Goal: Transaction & Acquisition: Purchase product/service

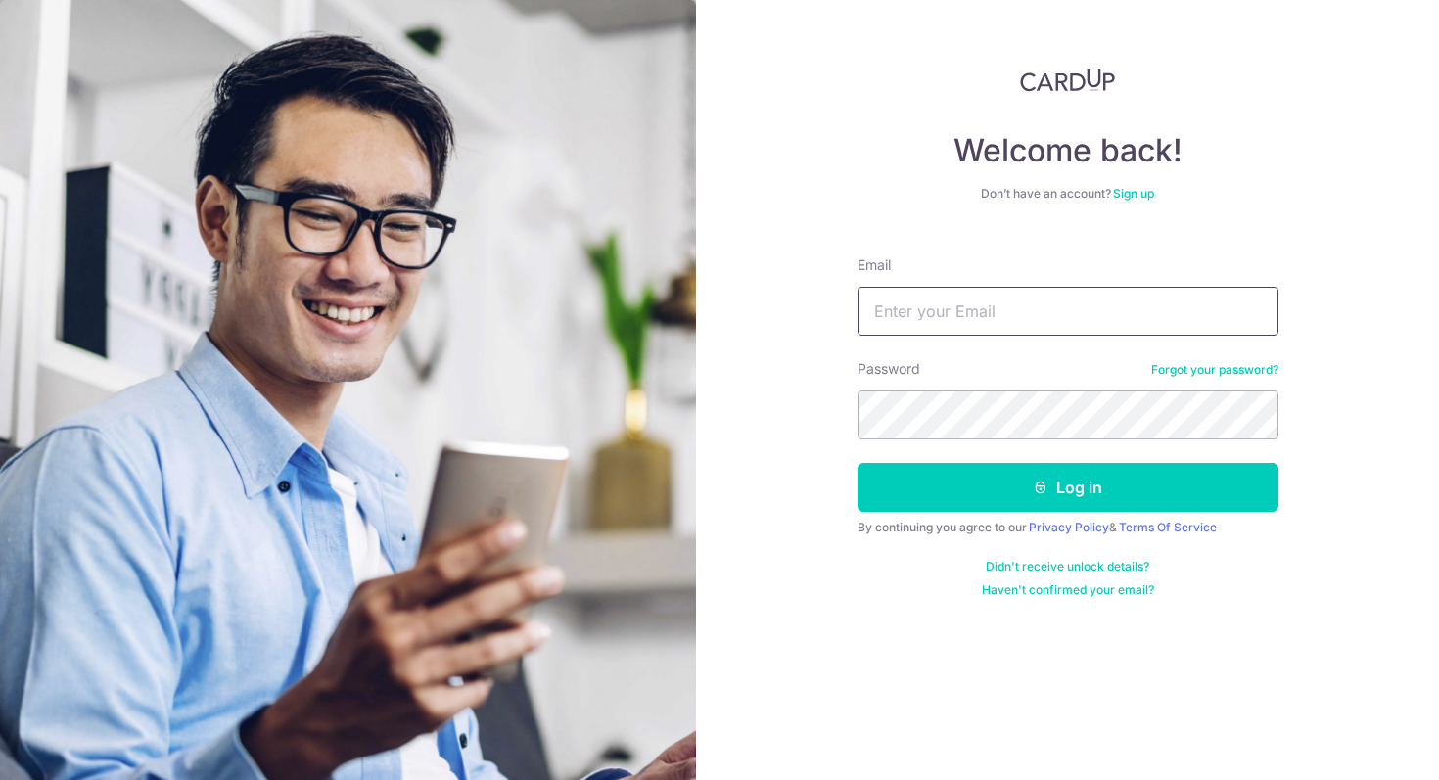
click at [1149, 303] on input "Email" at bounding box center [1067, 311] width 421 height 49
type input "[EMAIL_ADDRESS][DOMAIN_NAME]"
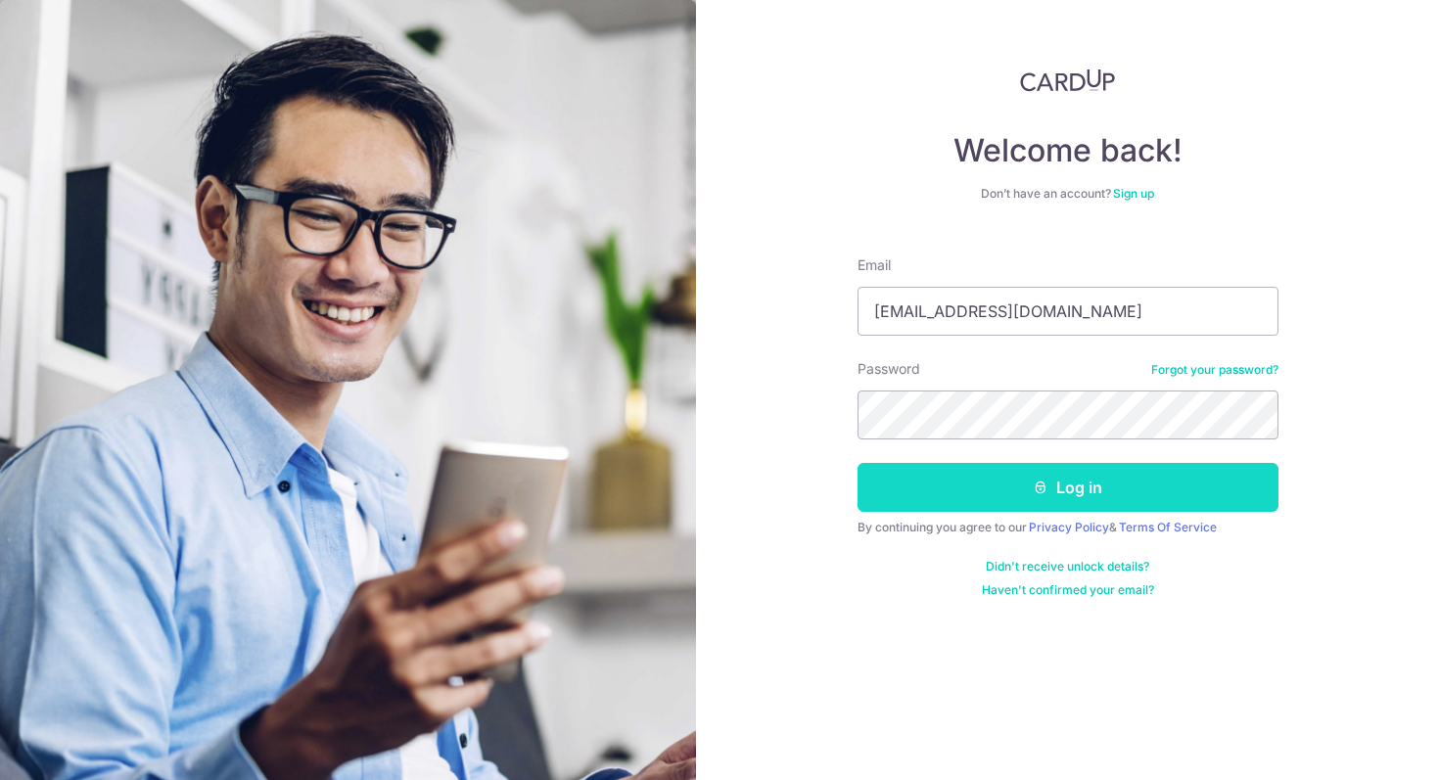
click at [1067, 493] on button "Log in" at bounding box center [1067, 487] width 421 height 49
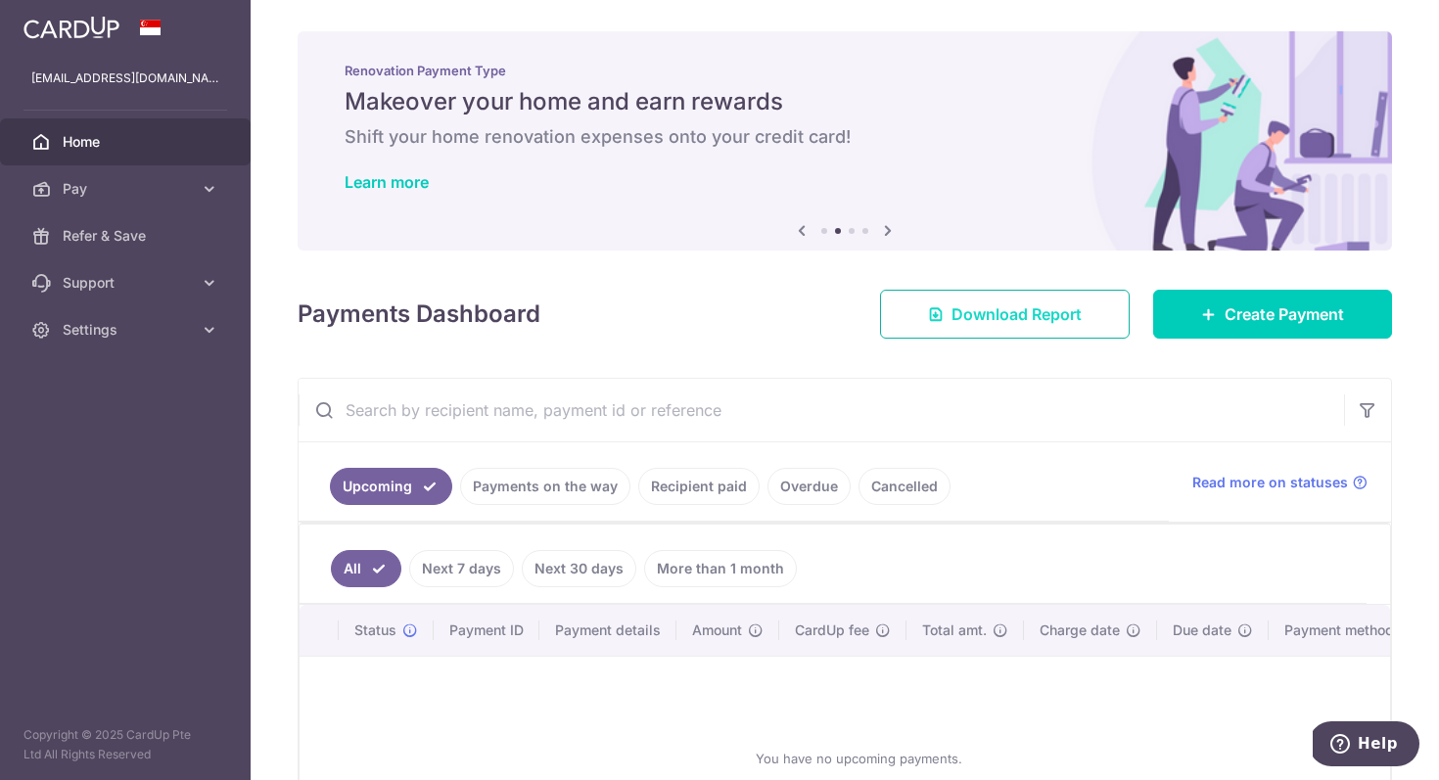
click at [1025, 331] on link "Download Report" at bounding box center [1005, 314] width 250 height 49
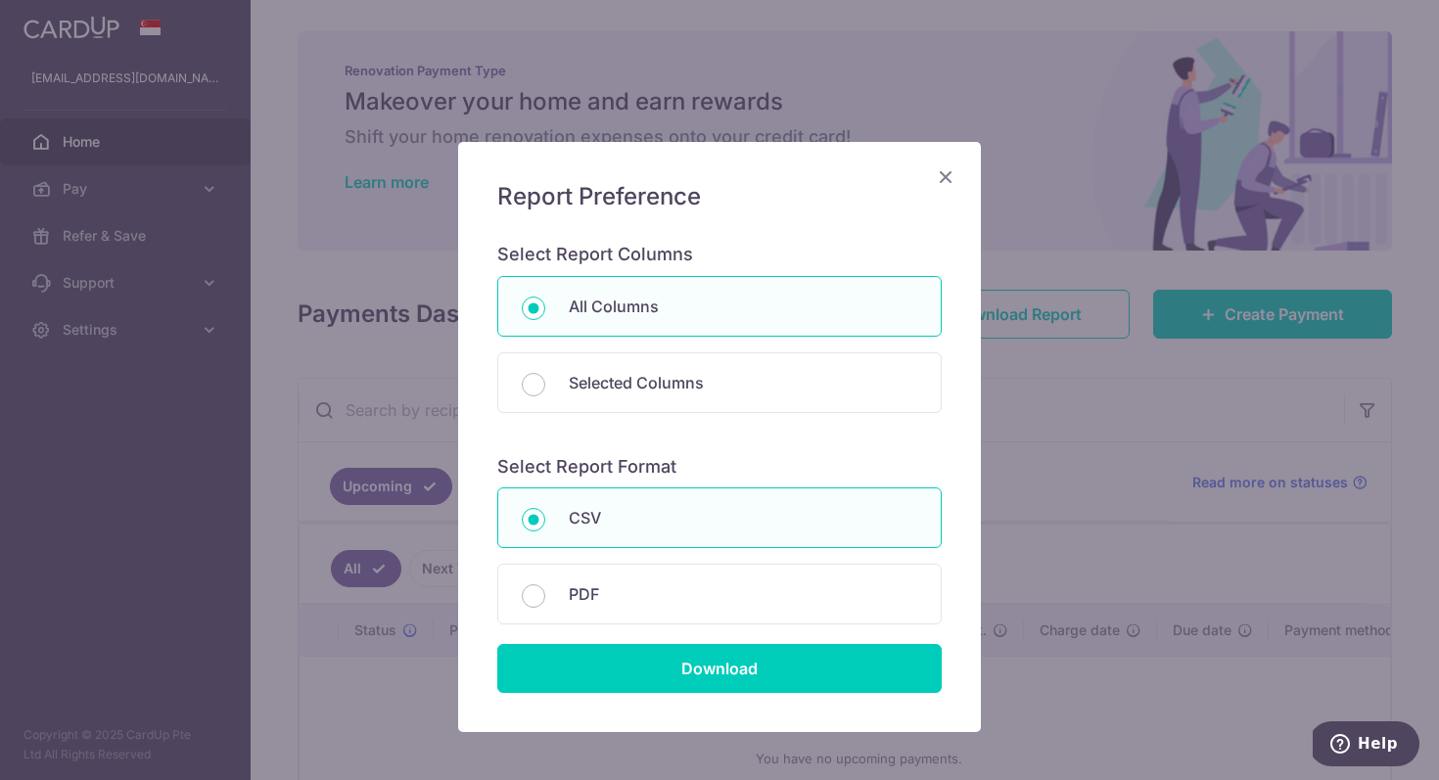
click at [943, 178] on icon "Close" at bounding box center [945, 176] width 23 height 24
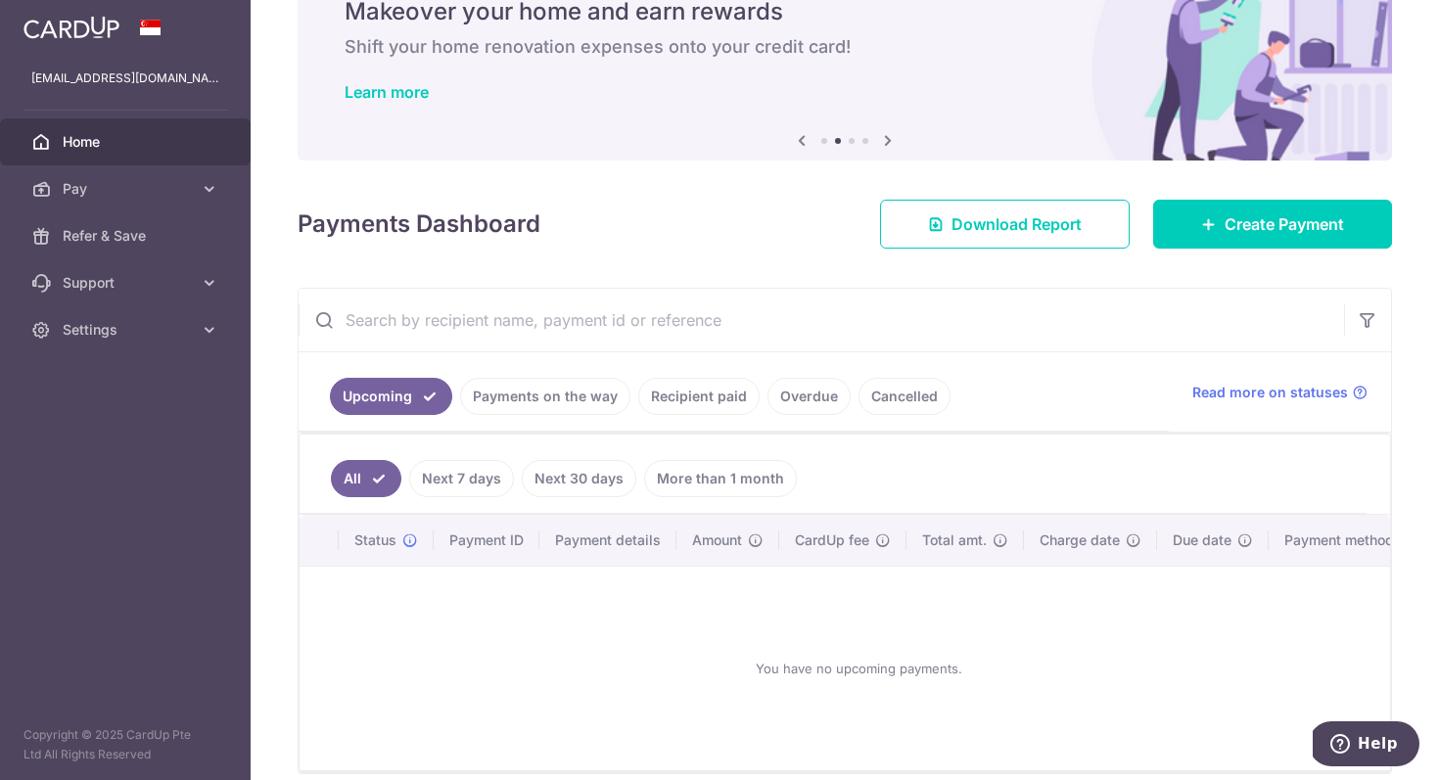
scroll to position [176, 0]
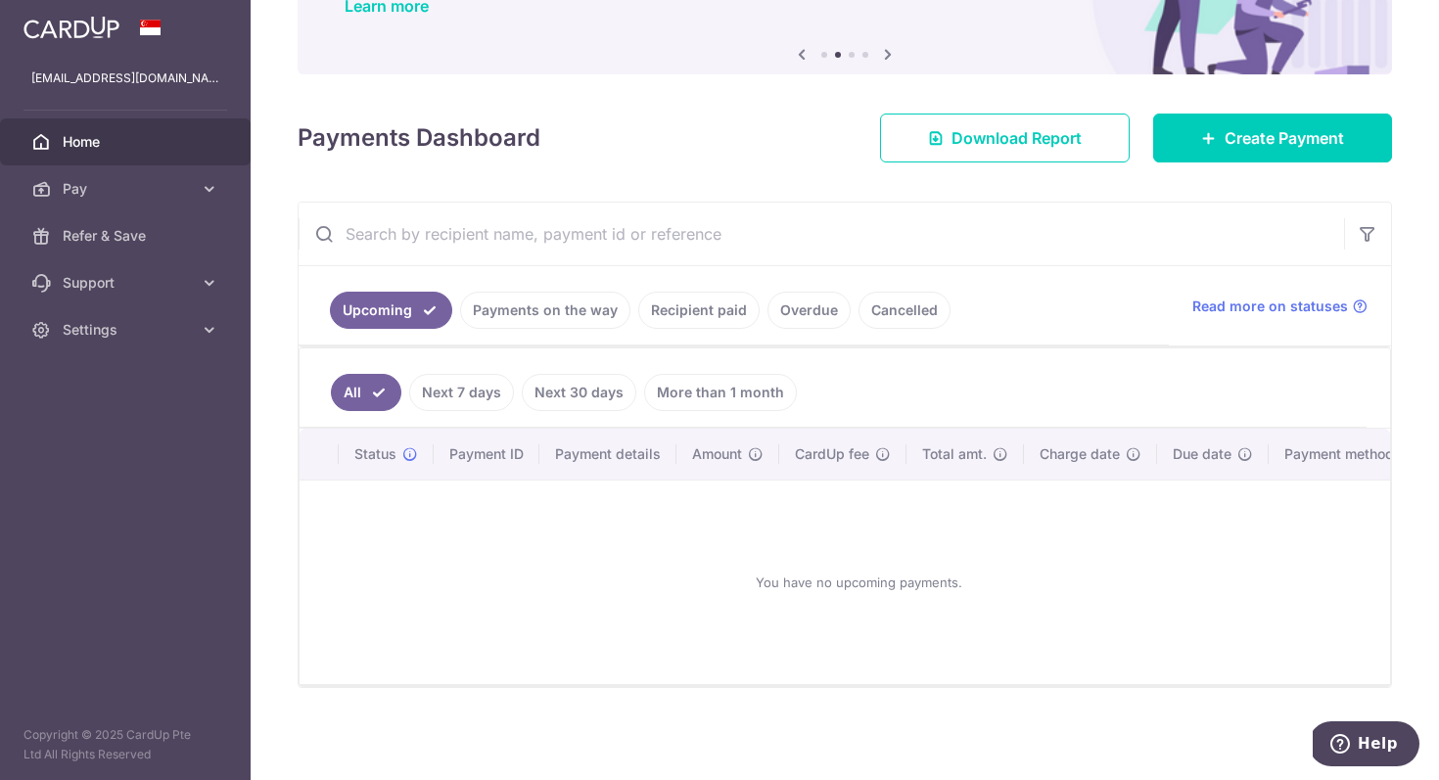
click at [687, 306] on link "Recipient paid" at bounding box center [698, 310] width 121 height 37
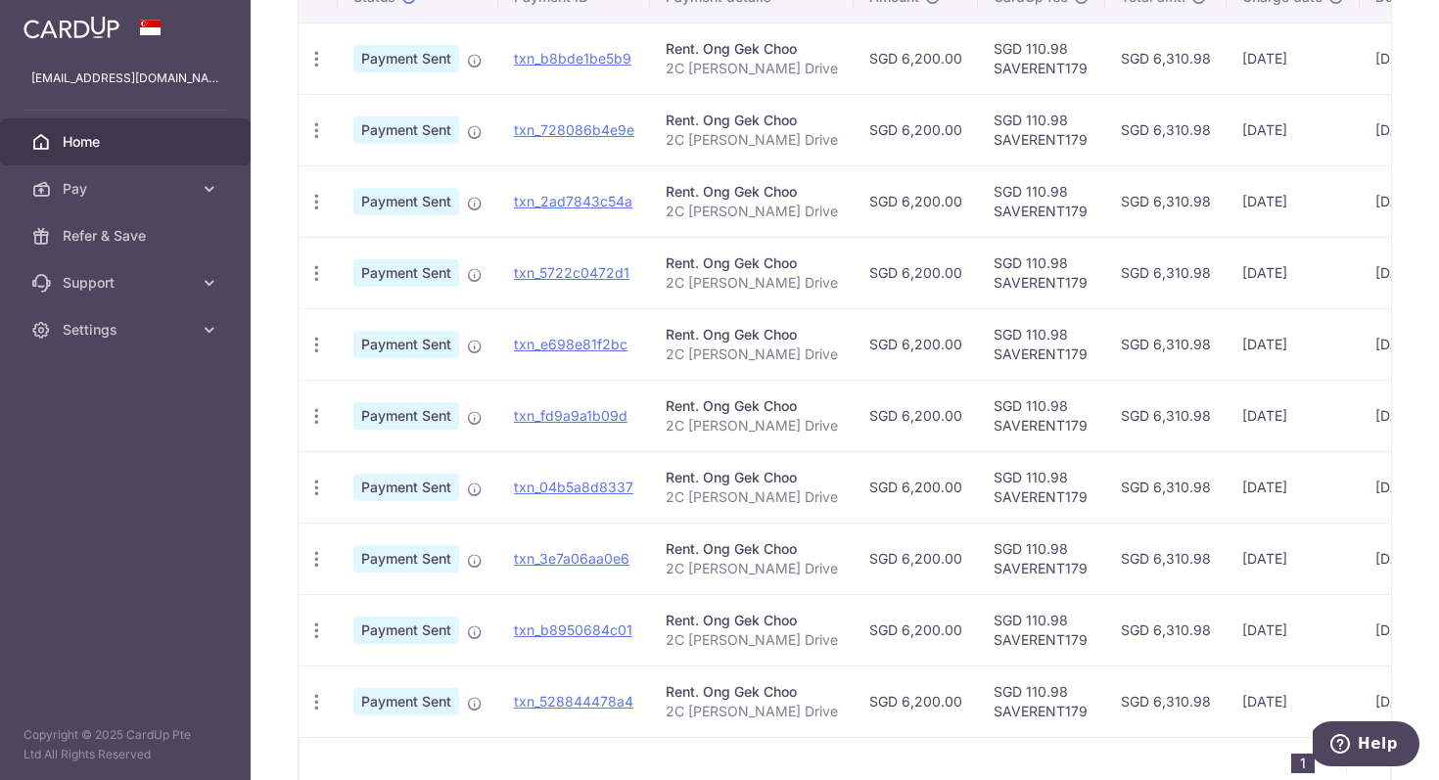
scroll to position [513, 0]
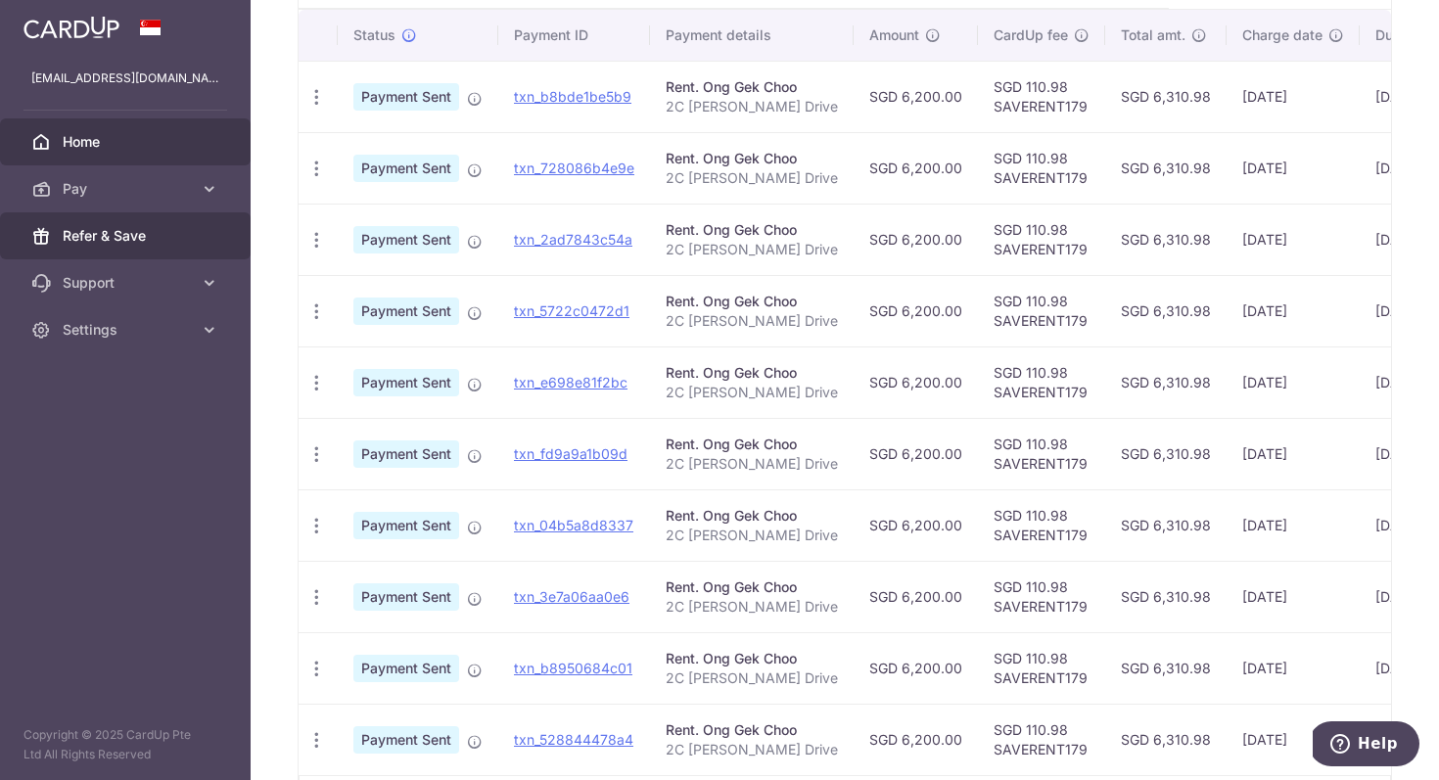
click at [109, 232] on span "Refer & Save" at bounding box center [127, 236] width 129 height 20
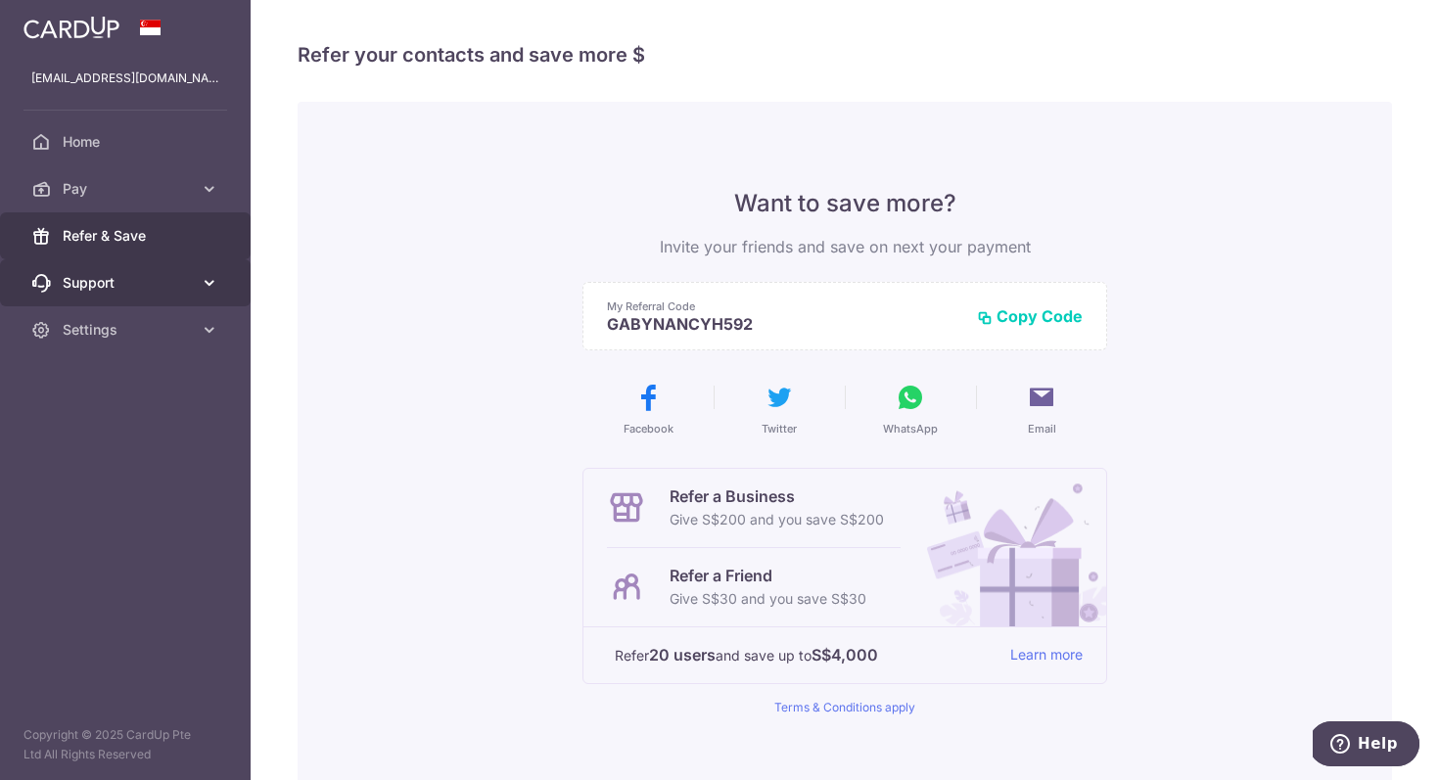
click at [213, 288] on icon at bounding box center [210, 283] width 20 height 20
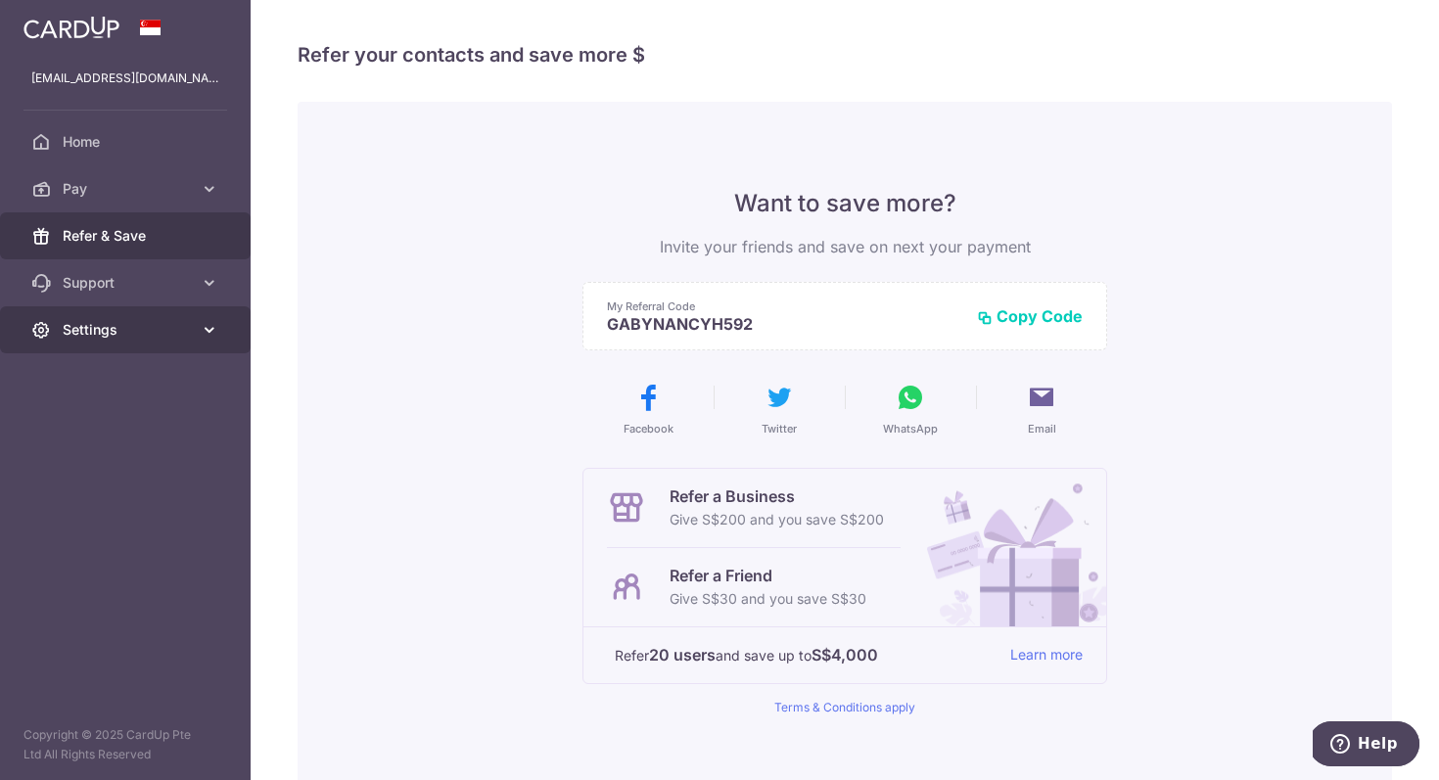
click at [214, 337] on icon at bounding box center [210, 330] width 20 height 20
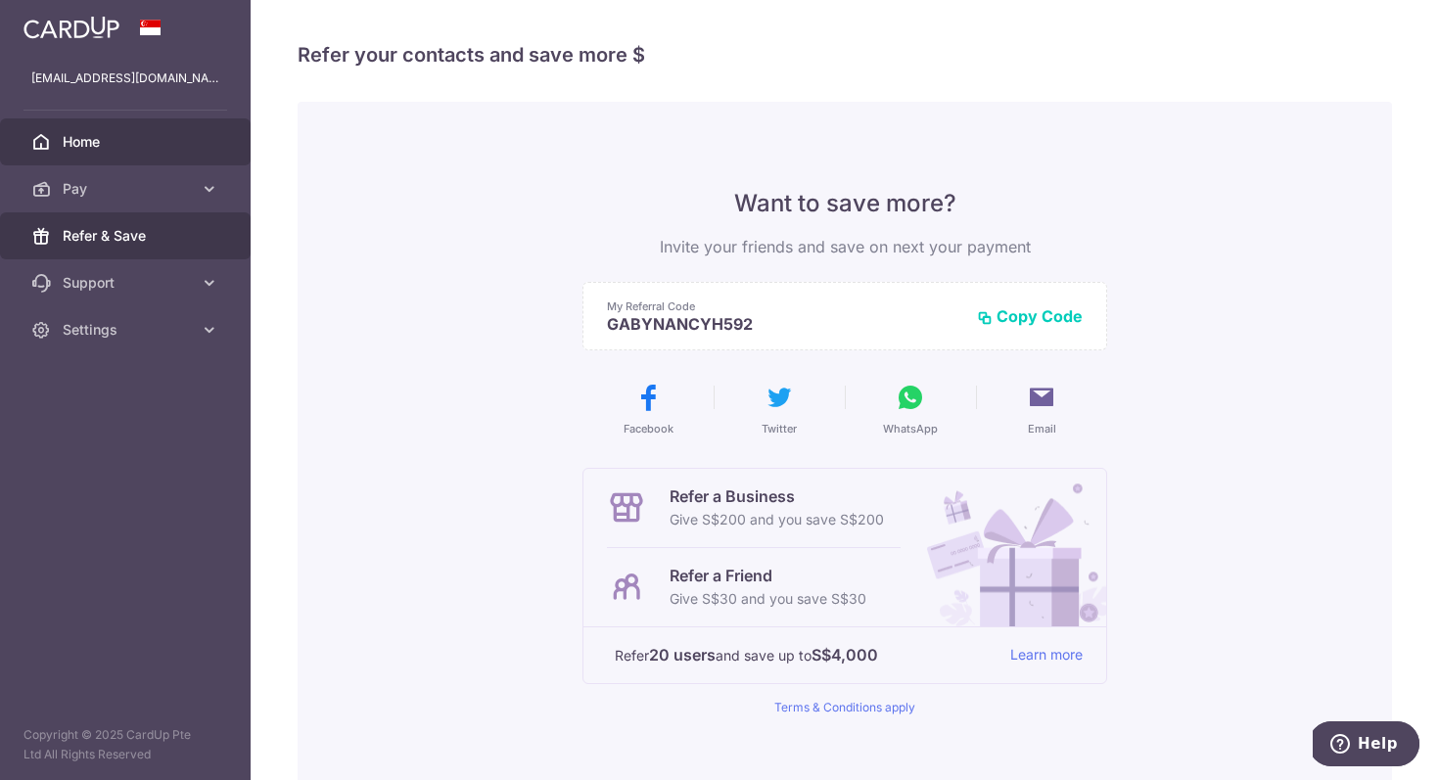
click at [159, 140] on span "Home" at bounding box center [127, 142] width 129 height 20
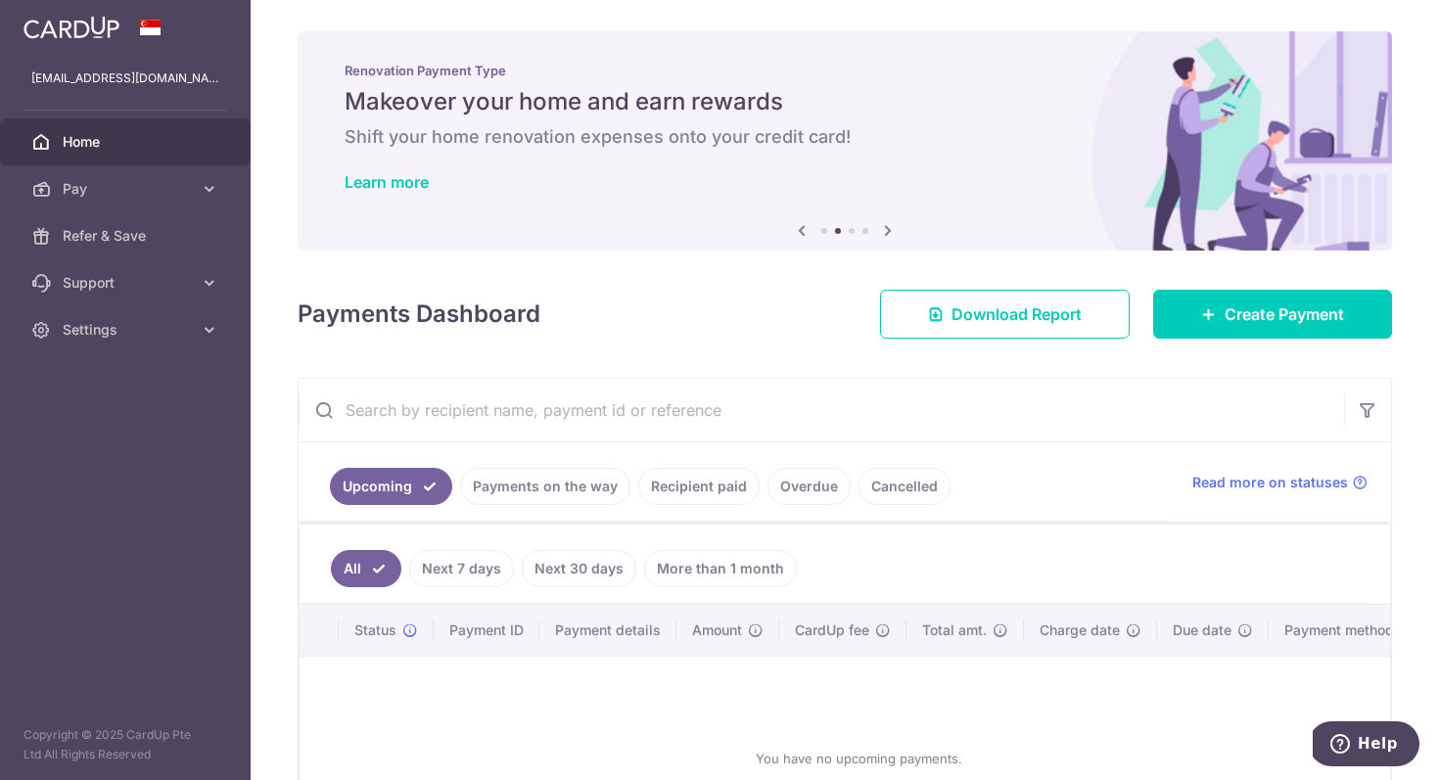
click at [701, 486] on link "Recipient paid" at bounding box center [698, 486] width 121 height 37
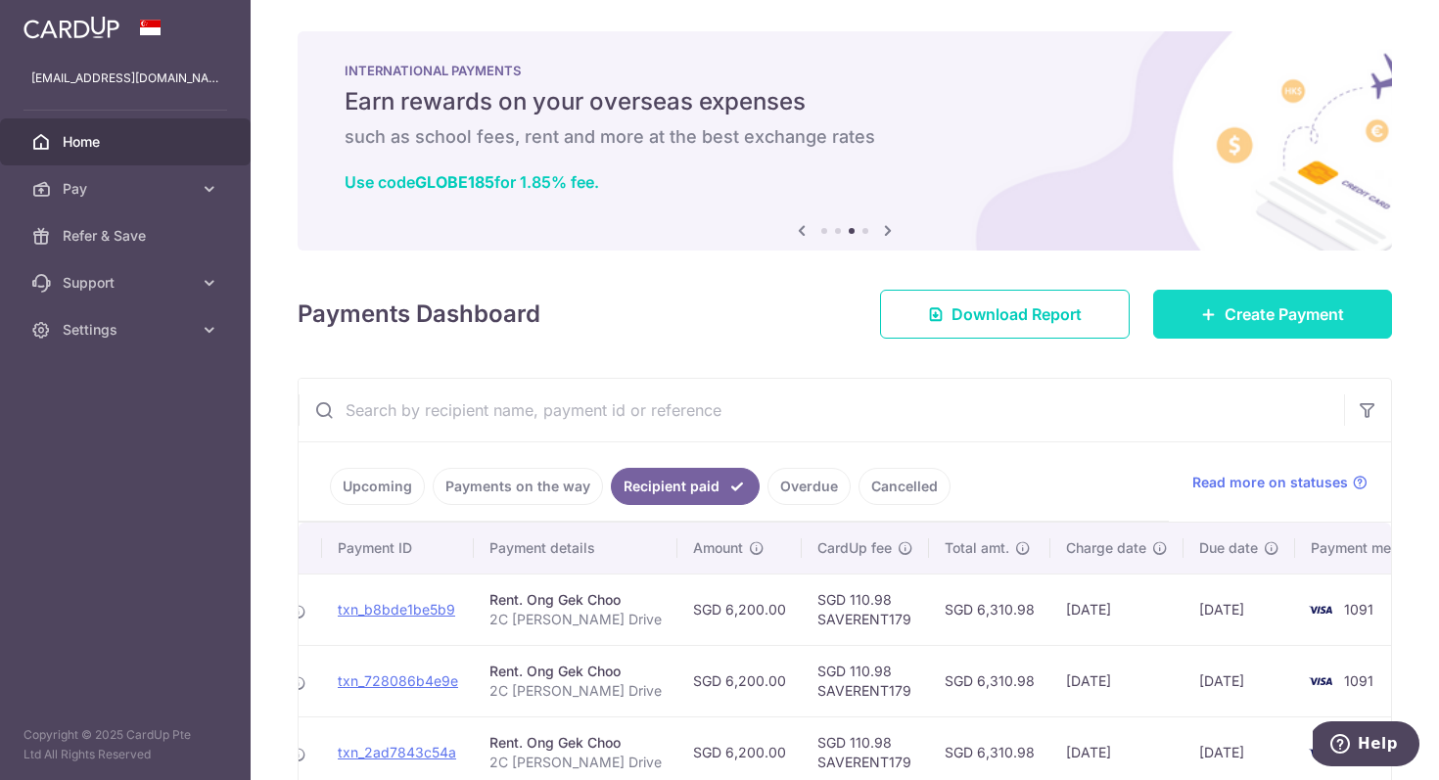
click at [1221, 318] on link "Create Payment" at bounding box center [1272, 314] width 239 height 49
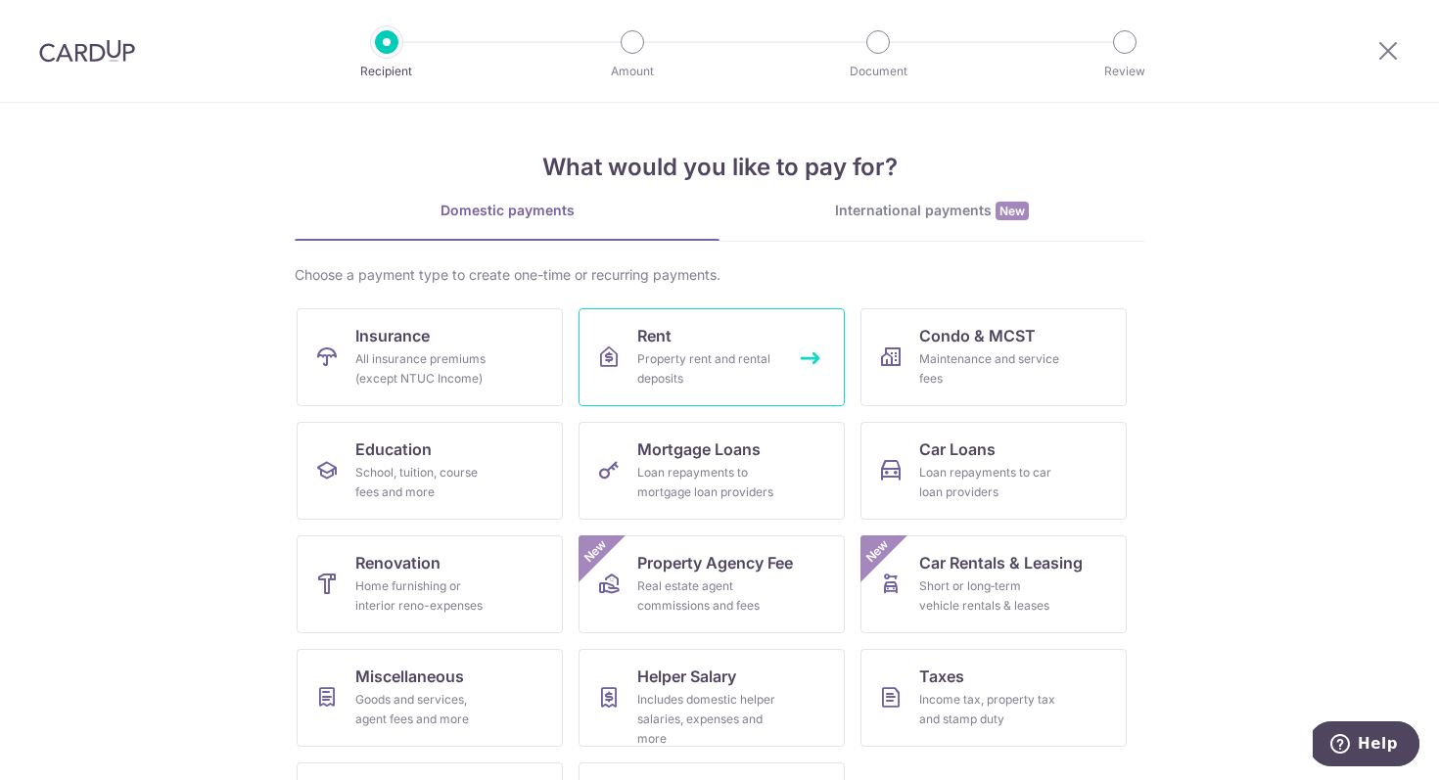
click at [773, 351] on div "Property rent and rental deposits" at bounding box center [707, 368] width 141 height 39
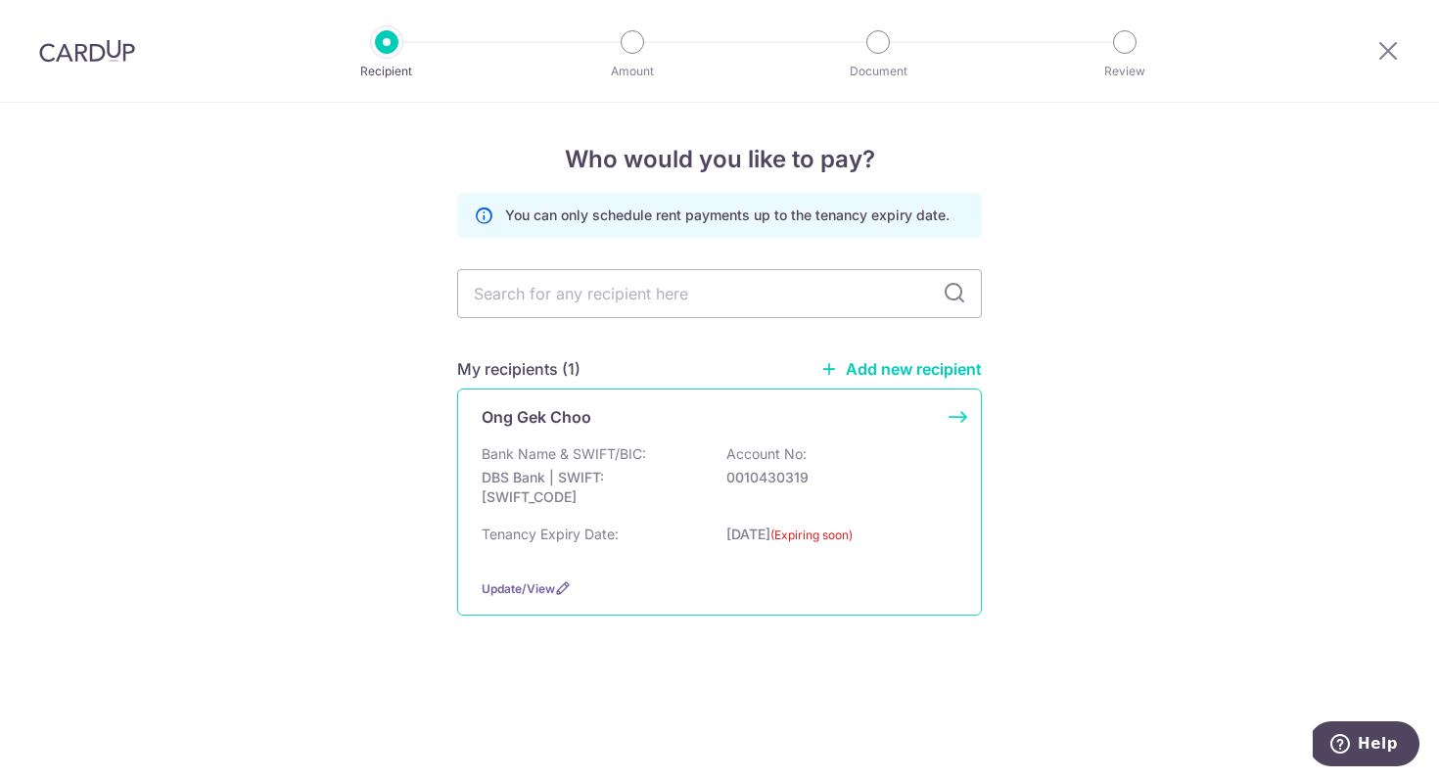
click at [676, 452] on div "Bank Name & SWIFT/BIC: DBS Bank | SWIFT: DBSSSGSGXXX Account No: 0010430319" at bounding box center [720, 480] width 476 height 72
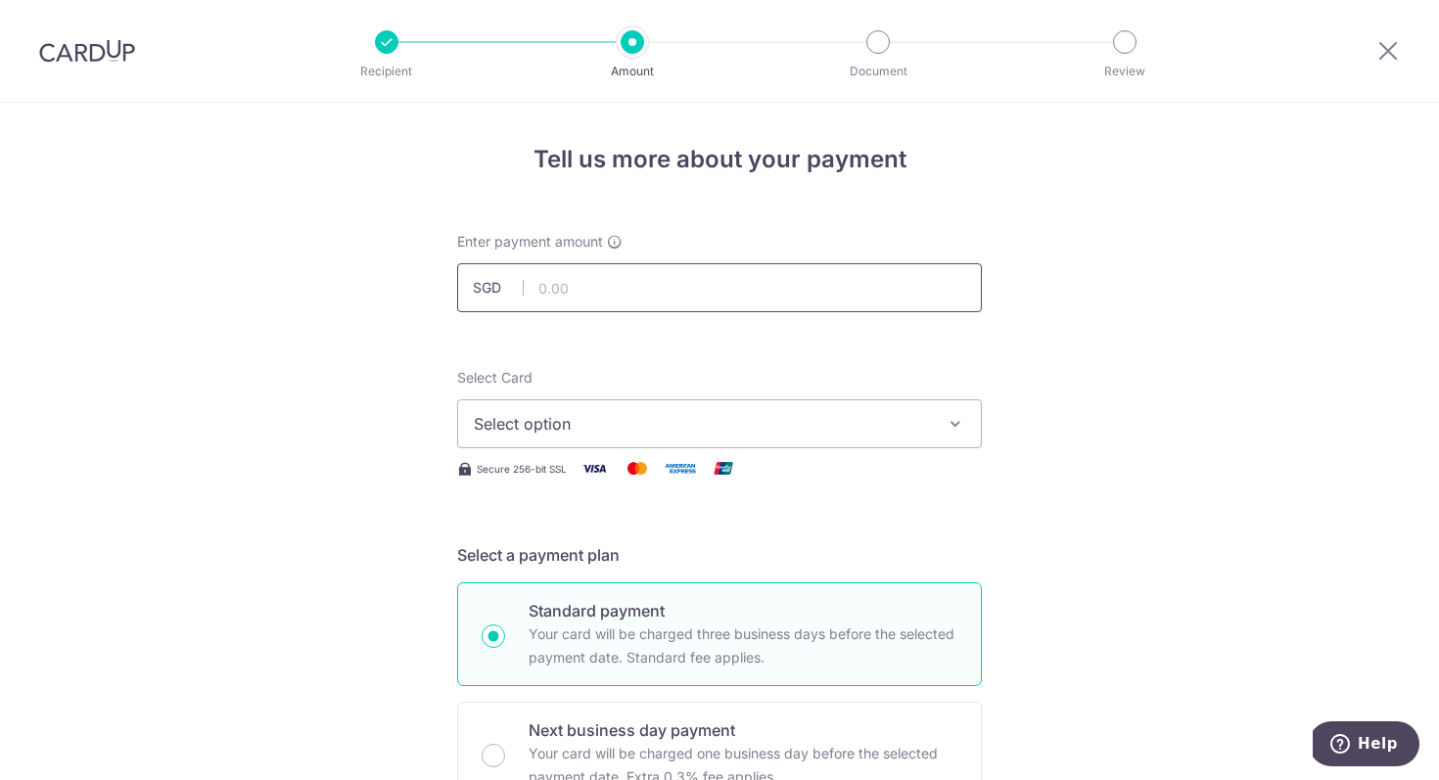
click at [651, 287] on input "text" at bounding box center [719, 287] width 525 height 49
type input "12,400.00"
click at [765, 380] on div "Select Card Select option Add credit card Your Cards **** 1091" at bounding box center [719, 408] width 525 height 80
click at [873, 415] on span "Select option" at bounding box center [702, 423] width 456 height 23
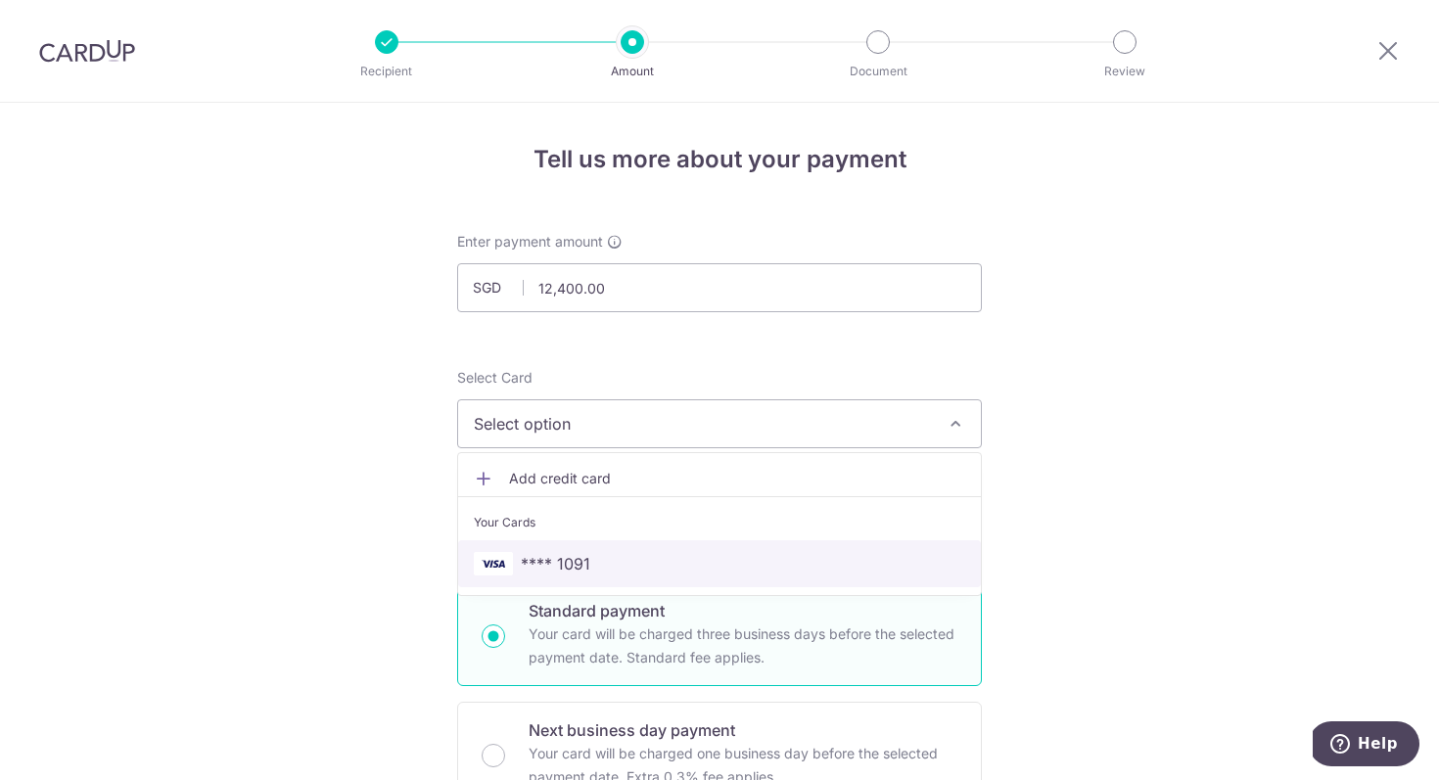
click at [824, 555] on span "**** 1091" at bounding box center [719, 563] width 491 height 23
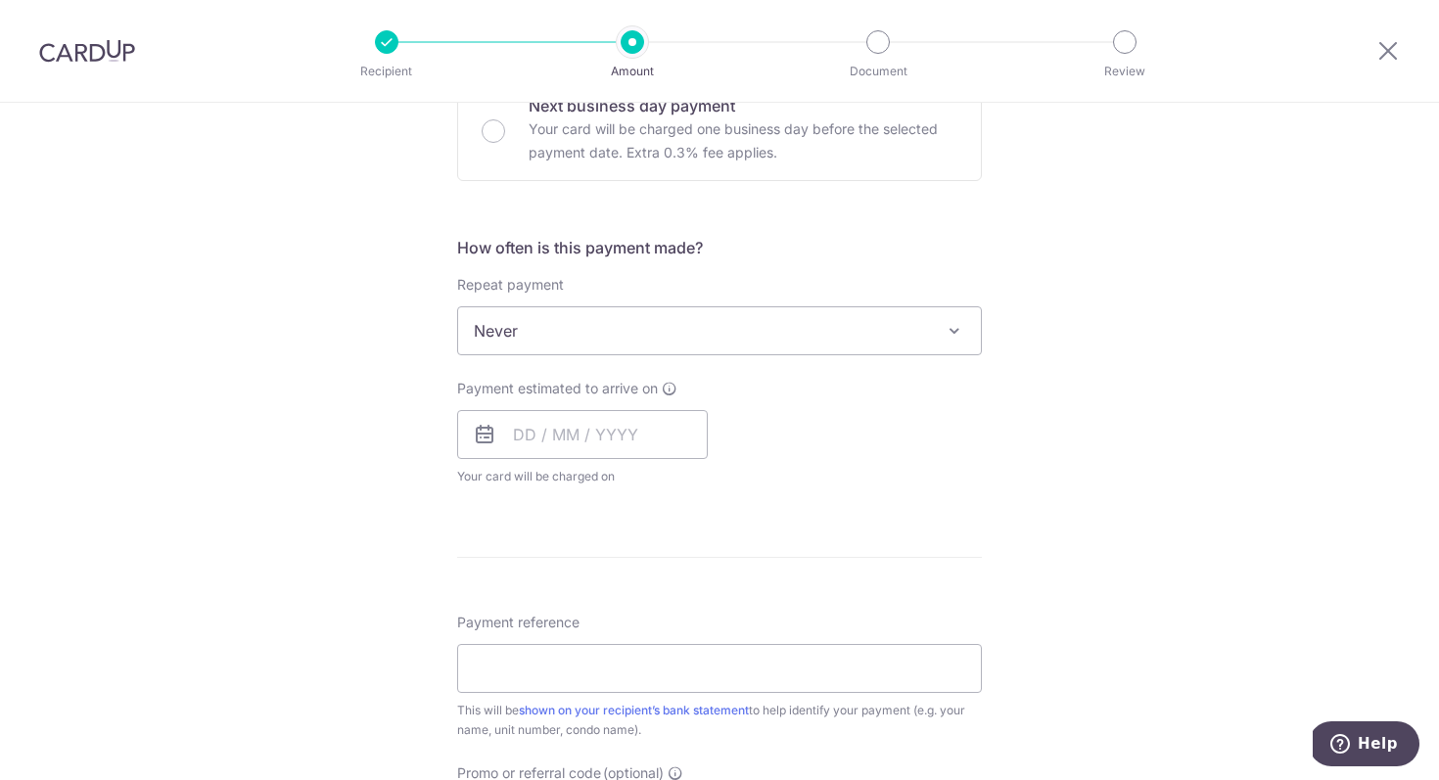
scroll to position [653, 0]
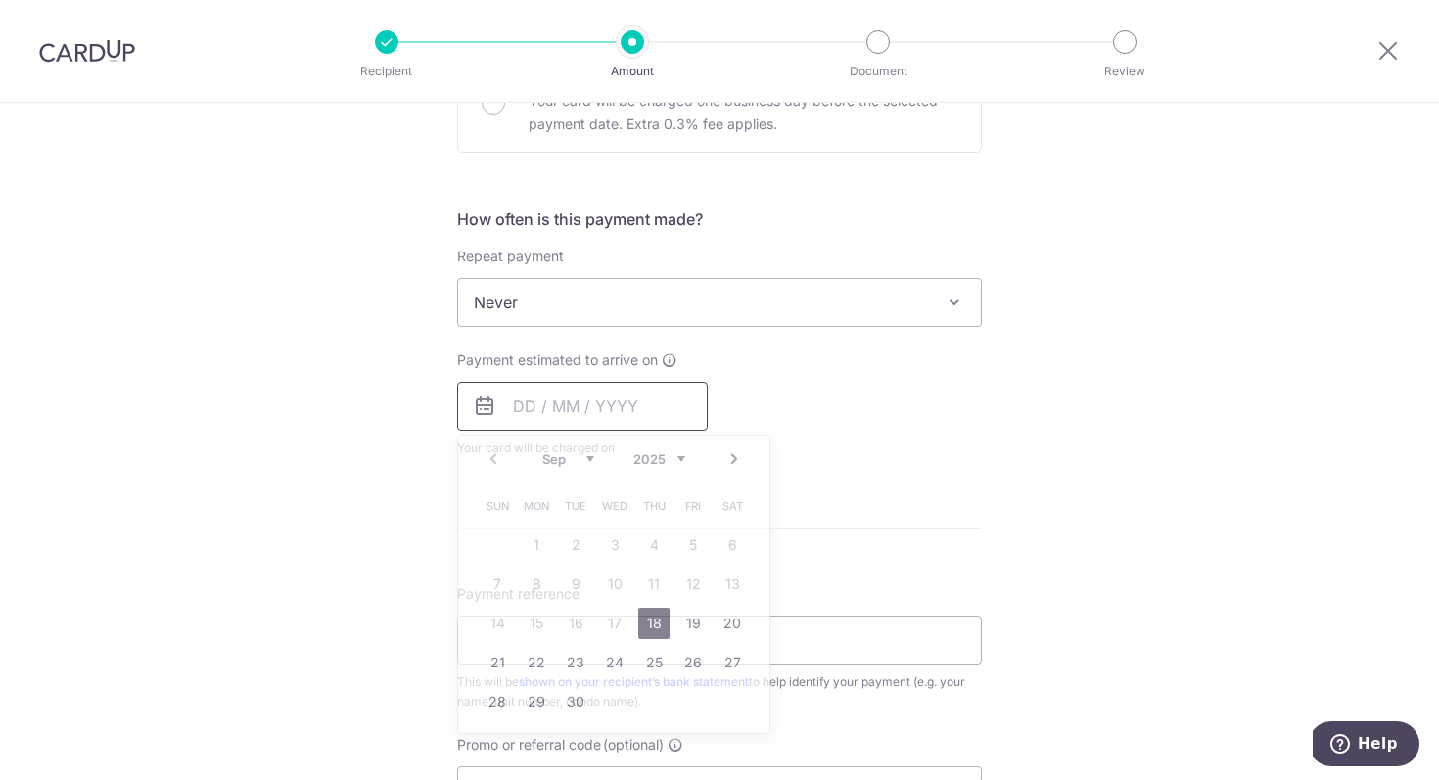
click at [673, 412] on input "text" at bounding box center [582, 406] width 251 height 49
click at [653, 623] on link "18" at bounding box center [653, 623] width 31 height 31
type input "[DATE]"
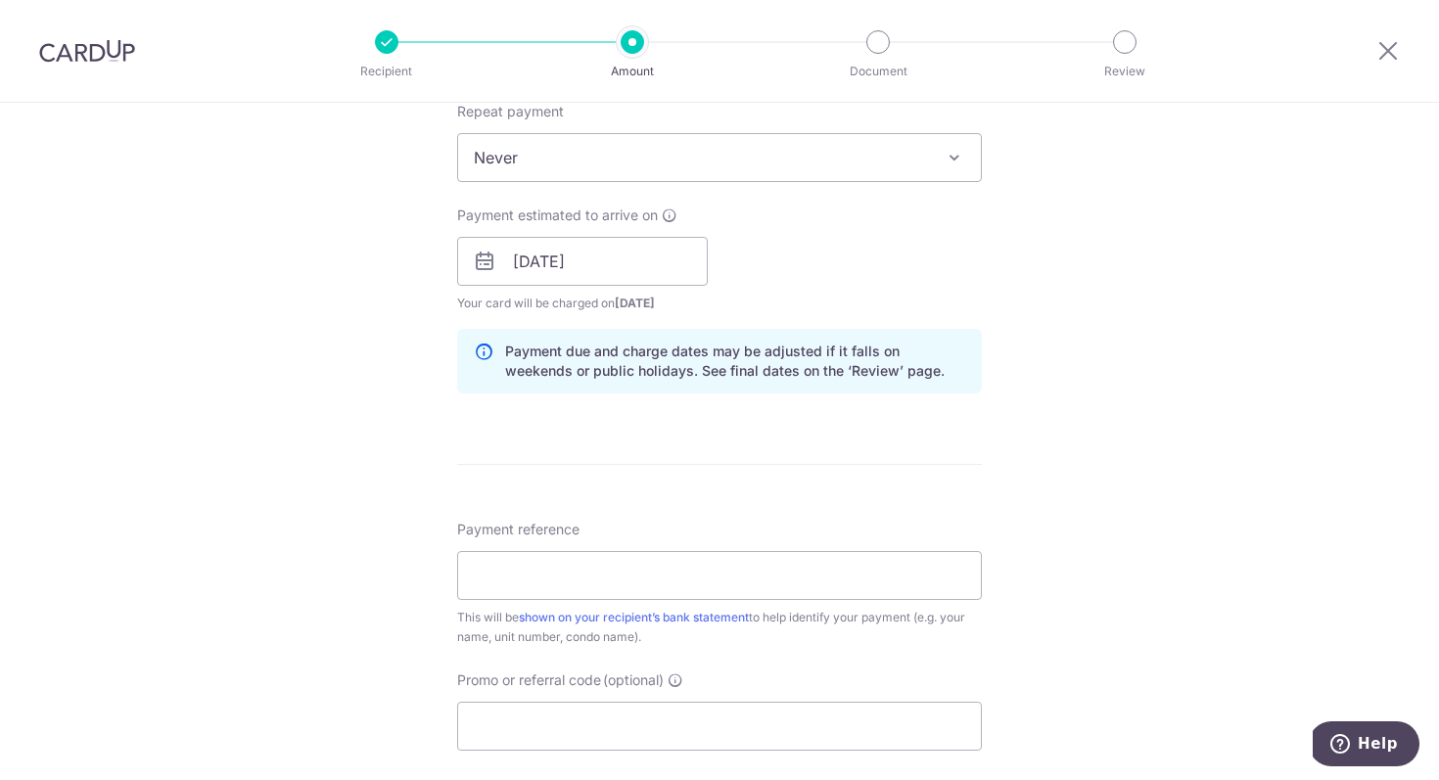
scroll to position [931, 0]
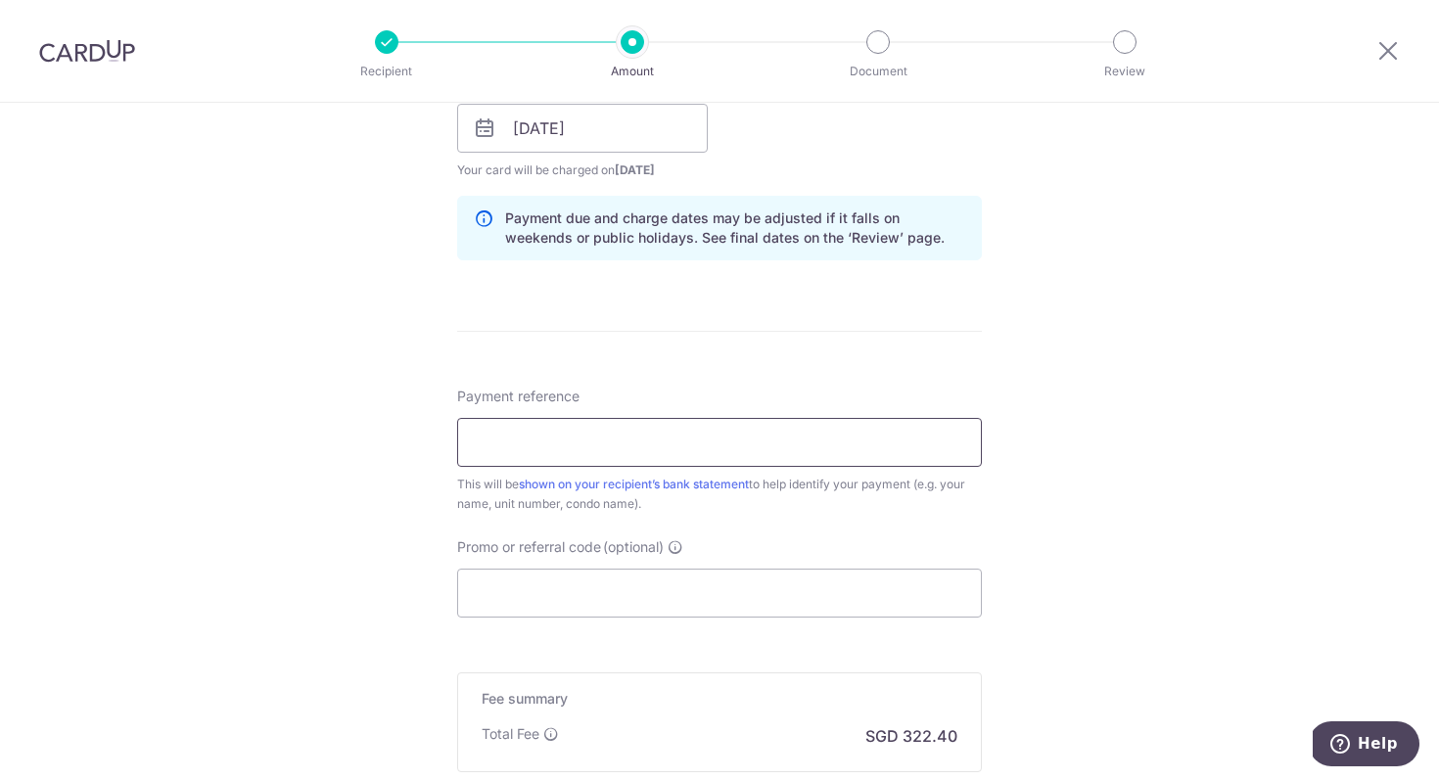
click at [893, 453] on input "Payment reference" at bounding box center [719, 442] width 525 height 49
type input "2C Sennett Drive"
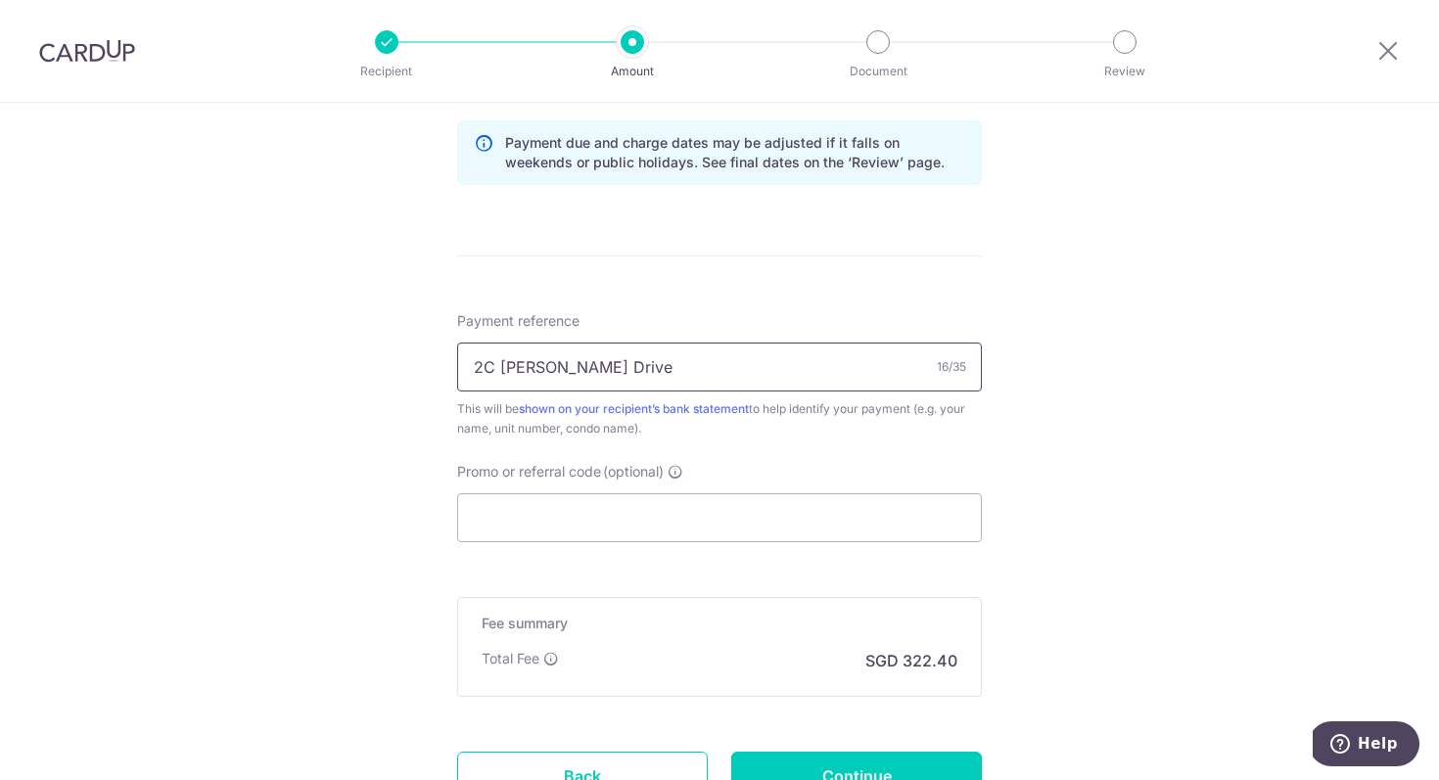
scroll to position [1020, 0]
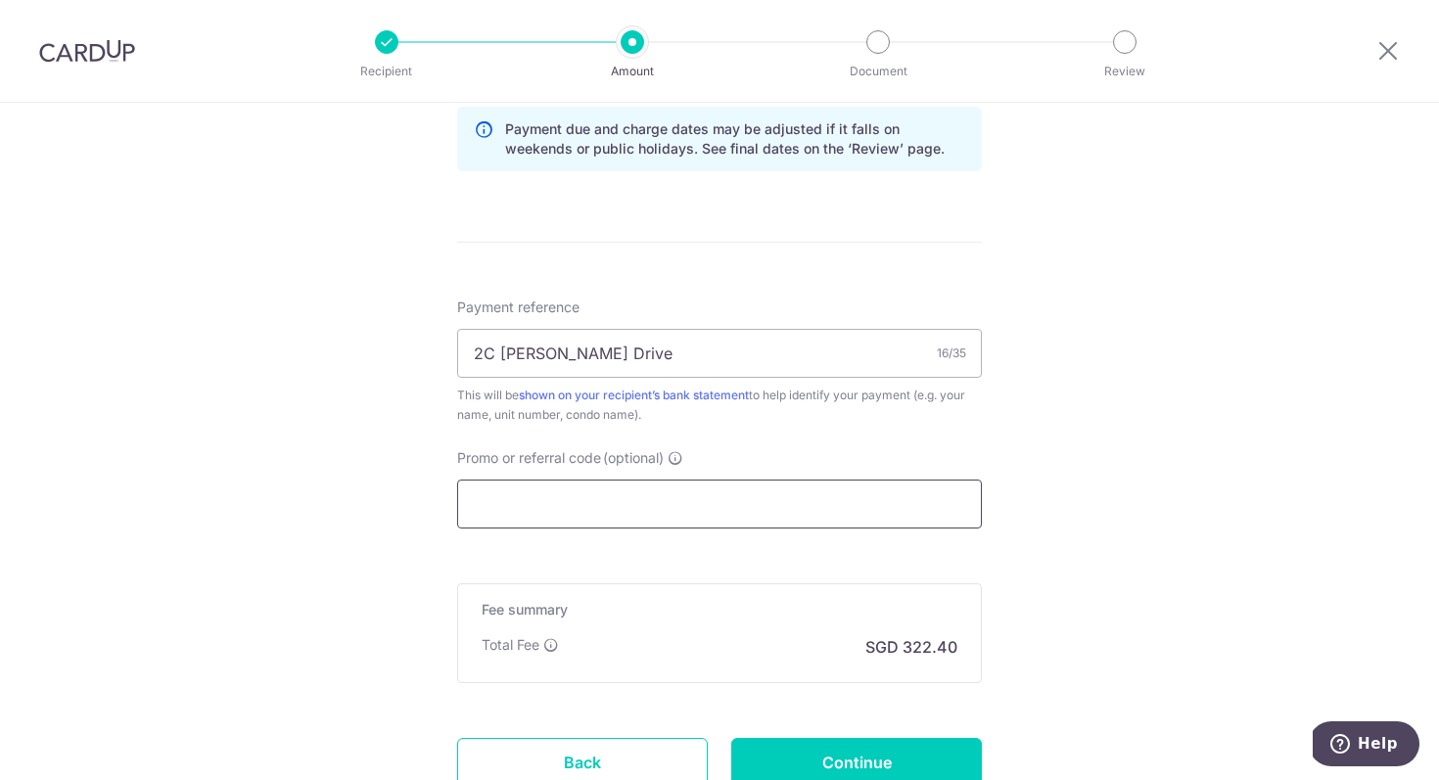
click at [723, 505] on input "Promo or referral code (optional)" at bounding box center [719, 504] width 525 height 49
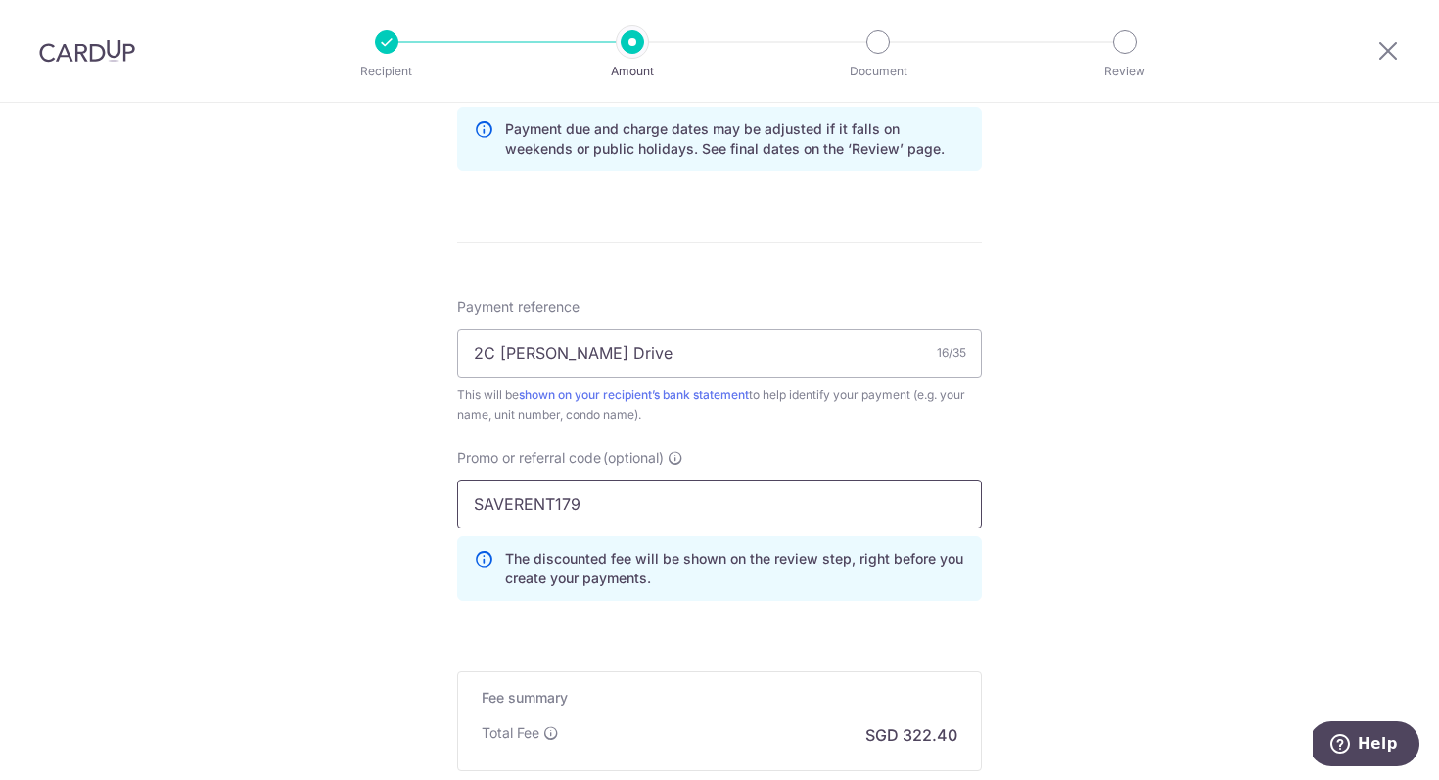
type input "SAVERENT179"
click at [1077, 578] on div "Tell us more about your payment Enter payment amount SGD 12,400.00 12400.00 Sel…" at bounding box center [719, 52] width 1439 height 1939
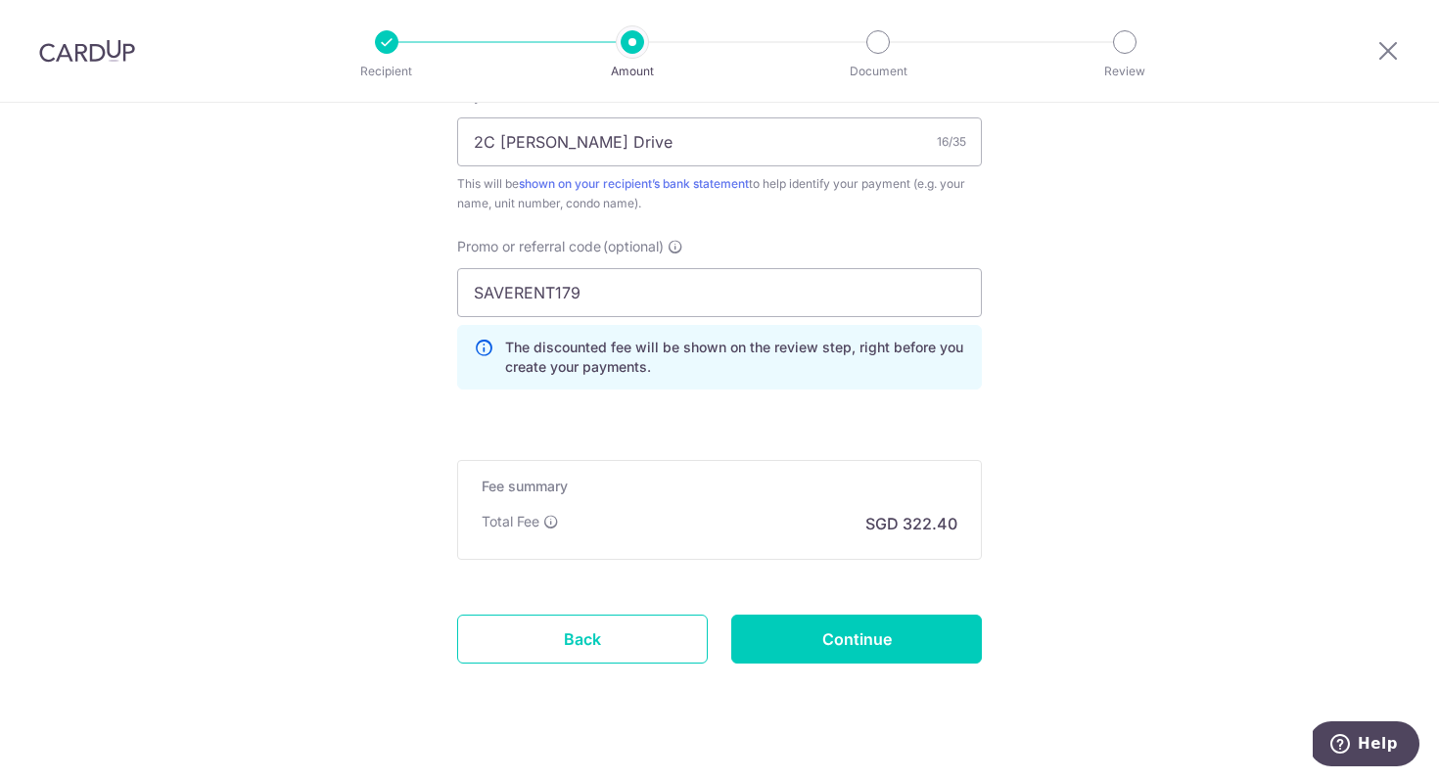
scroll to position [1262, 0]
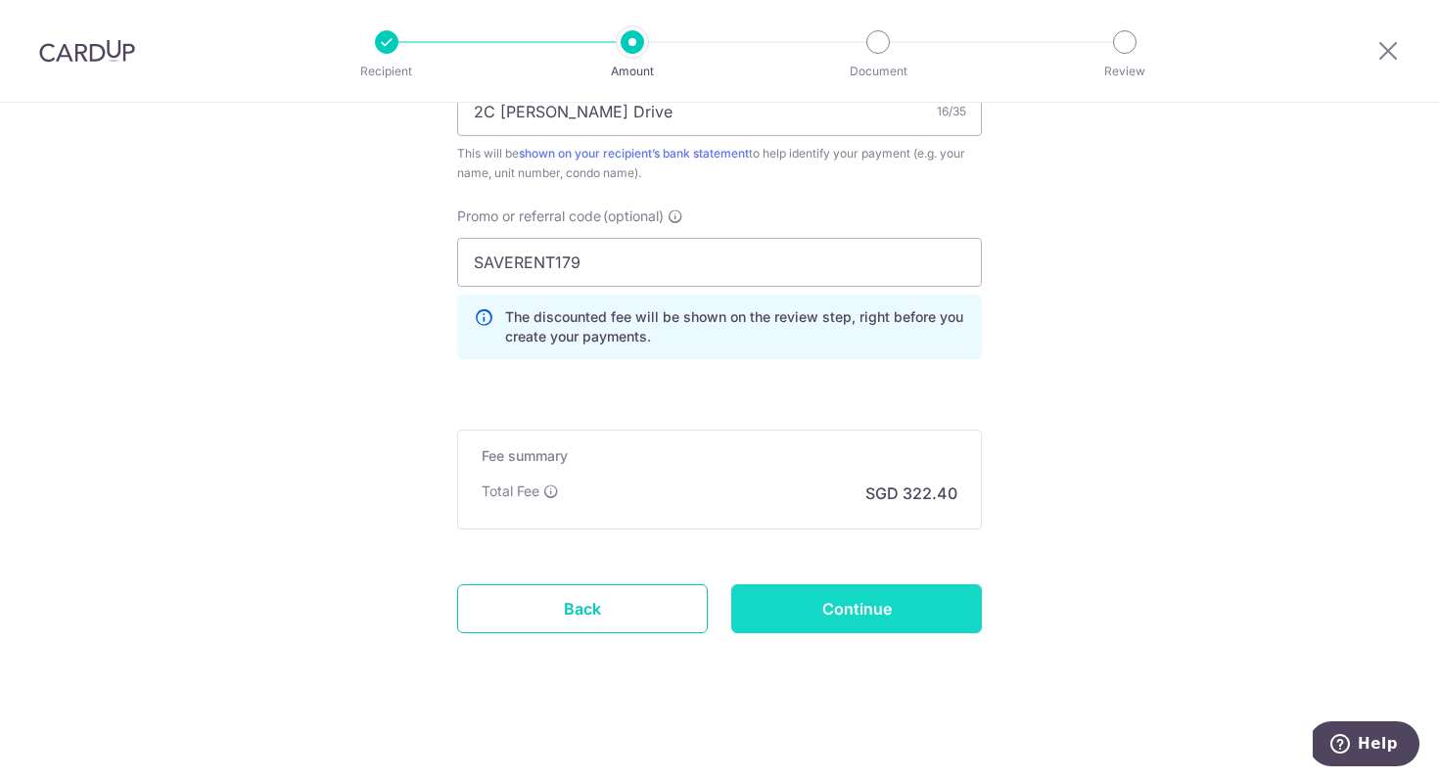
click at [948, 614] on input "Continue" at bounding box center [856, 608] width 251 height 49
type input "Create Schedule"
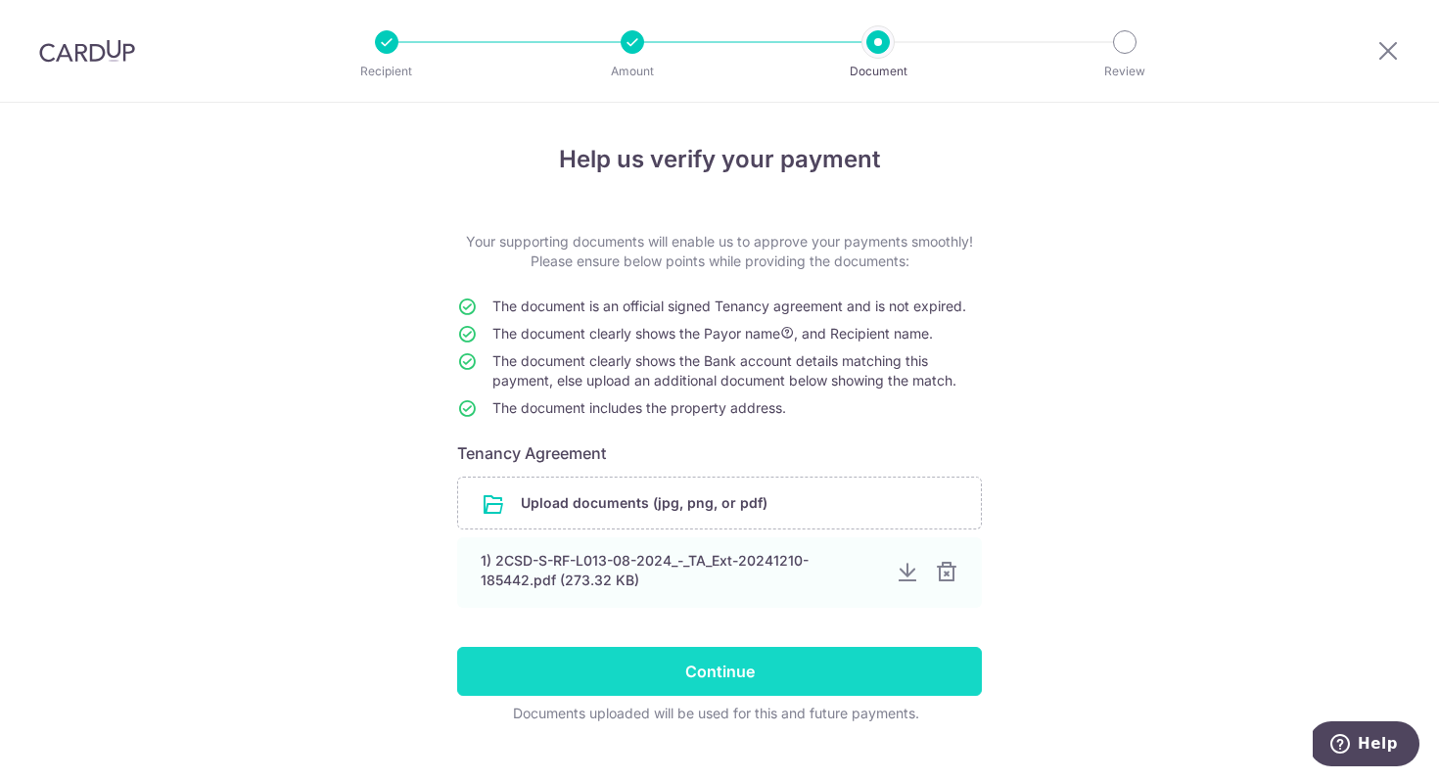
click at [902, 674] on input "Continue" at bounding box center [719, 671] width 525 height 49
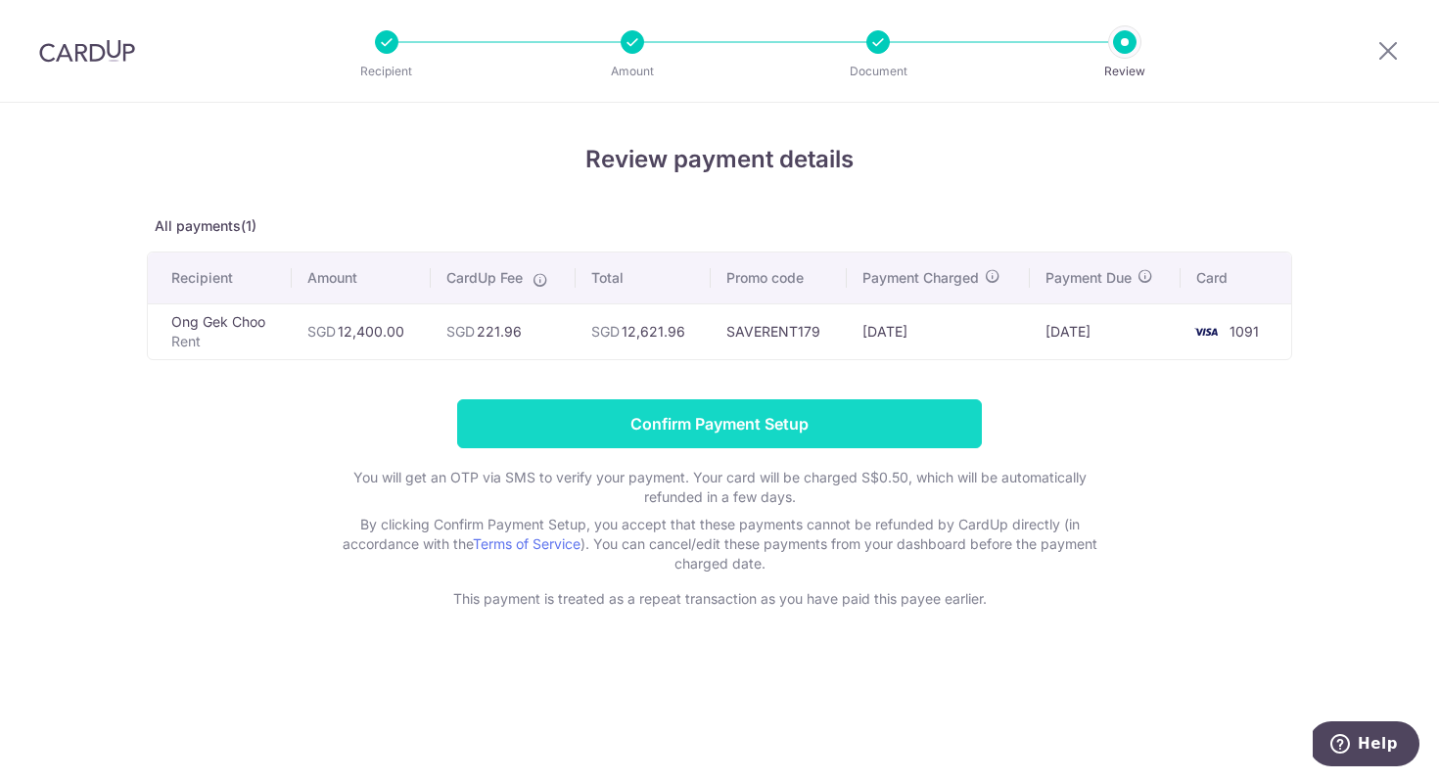
click at [810, 428] on input "Confirm Payment Setup" at bounding box center [719, 423] width 525 height 49
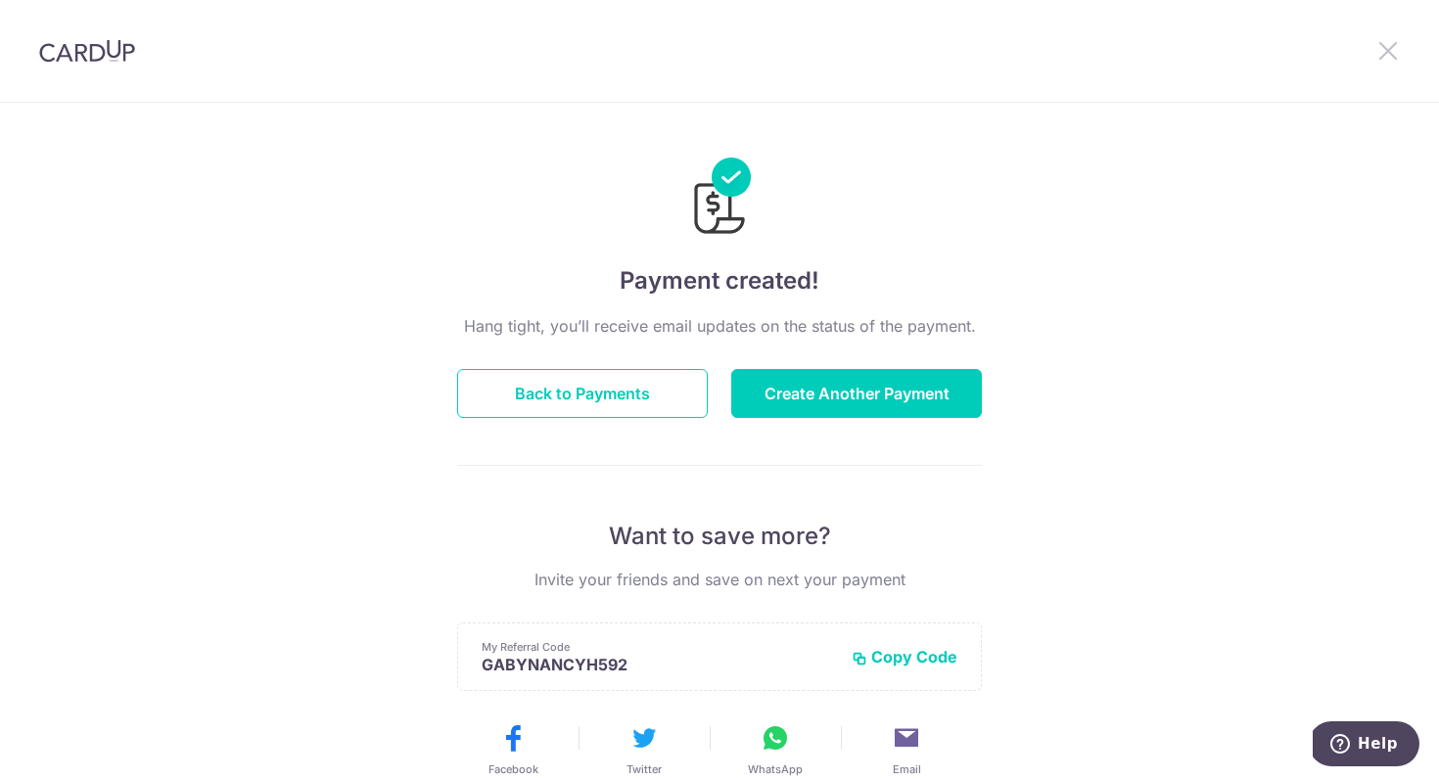
click at [1390, 48] on icon at bounding box center [1387, 50] width 23 height 24
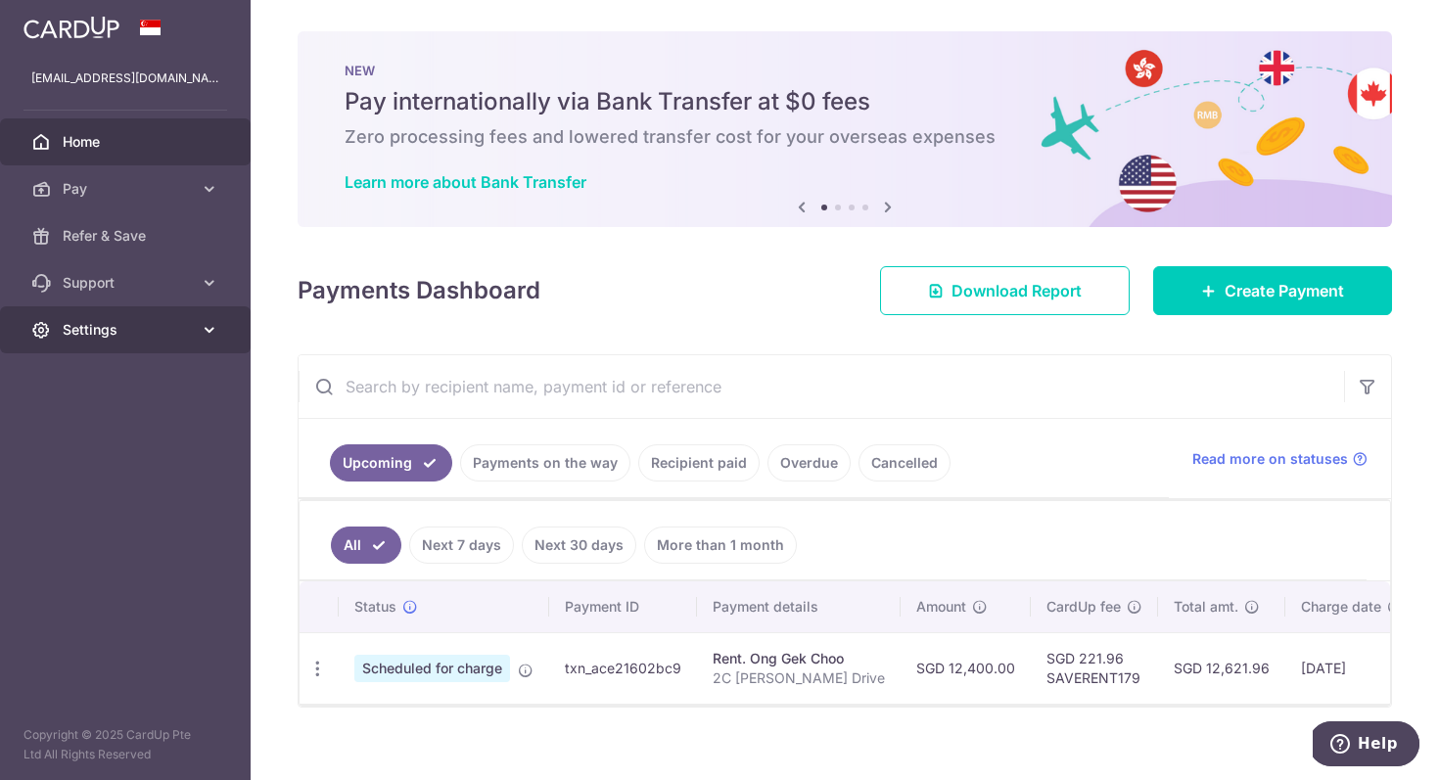
click at [139, 337] on span "Settings" at bounding box center [127, 330] width 129 height 20
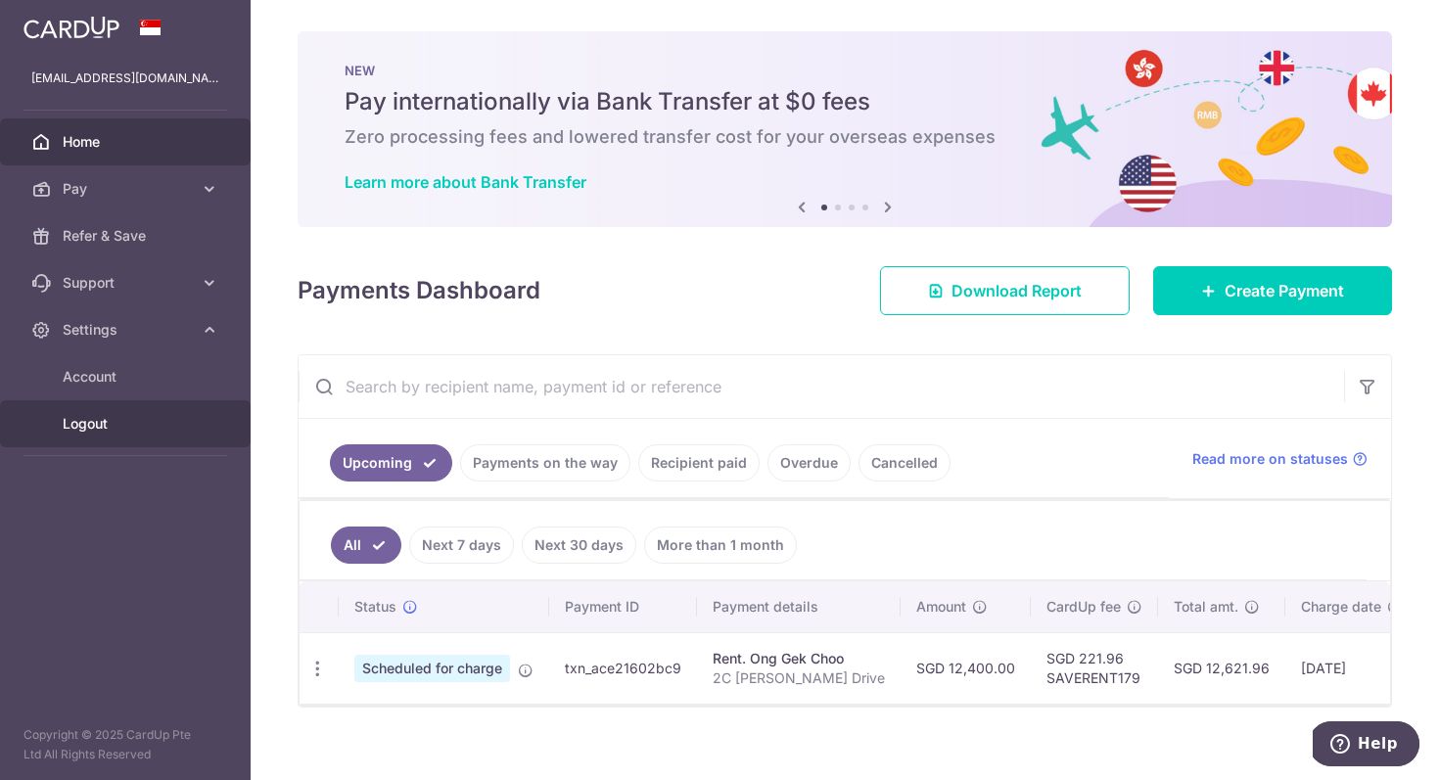
click at [114, 421] on span "Logout" at bounding box center [127, 424] width 129 height 20
